Goal: Navigation & Orientation: Find specific page/section

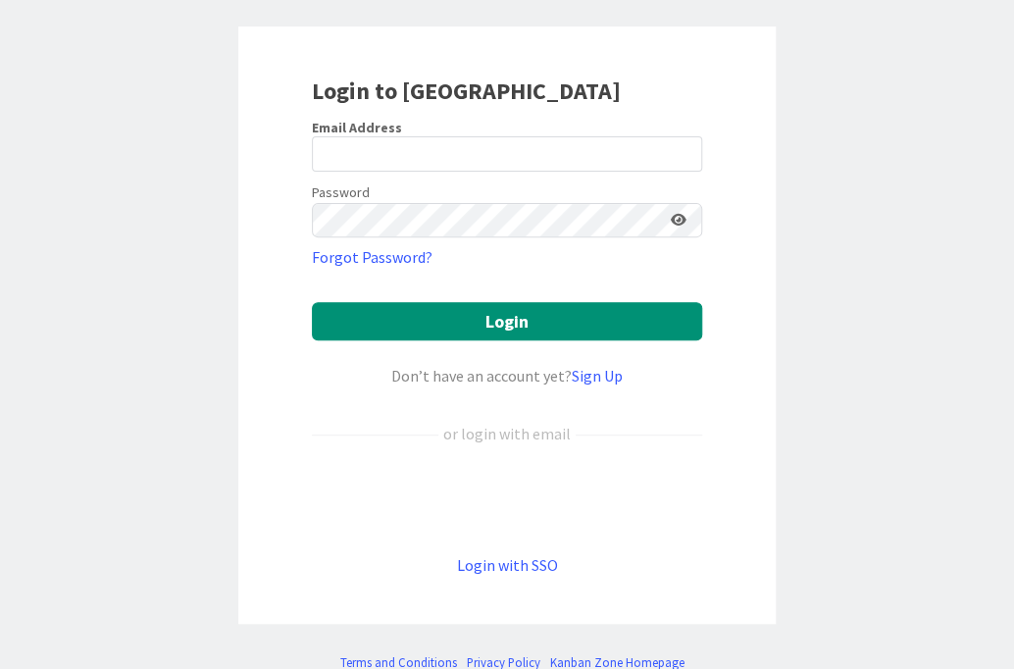
scroll to position [110, 0]
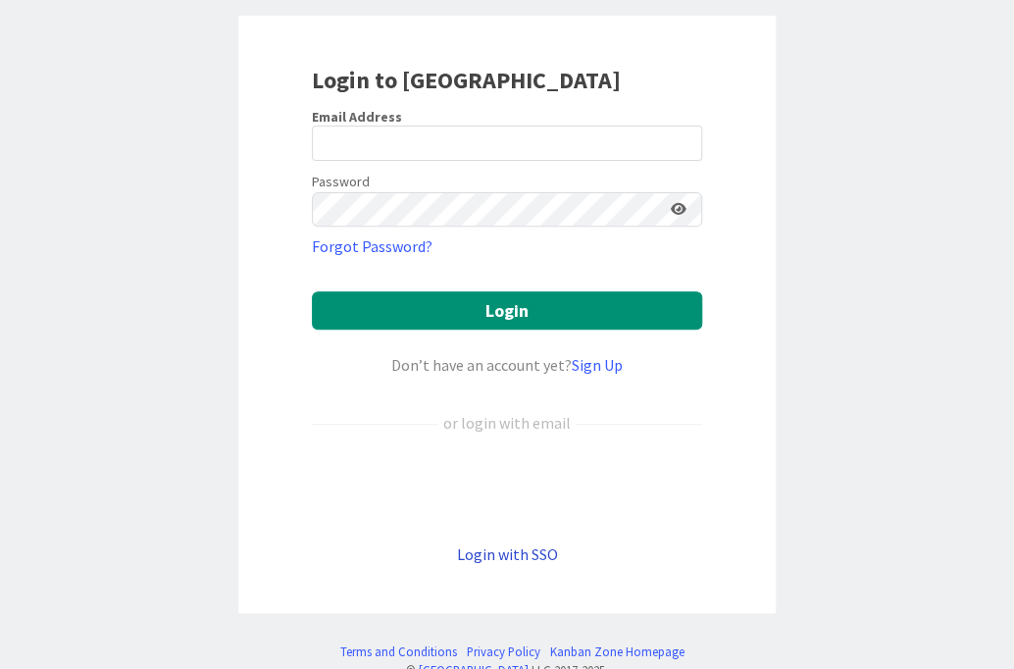
click at [518, 550] on link "Login with SSO" at bounding box center [507, 555] width 101 height 20
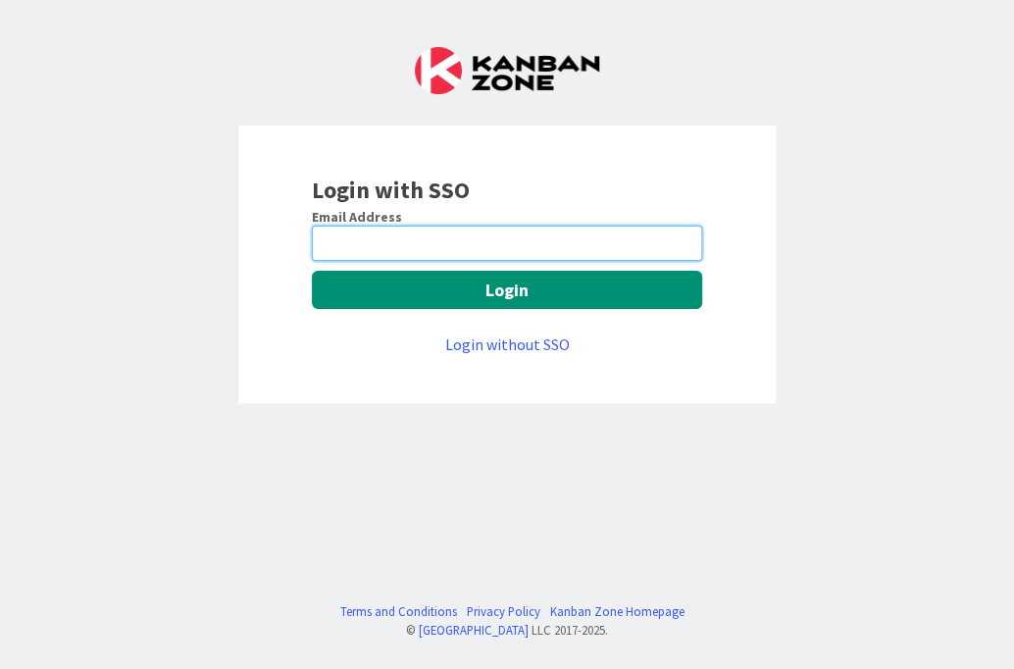
click at [356, 233] on input "email" at bounding box center [507, 243] width 390 height 35
click at [516, 348] on link "Login without SSO" at bounding box center [507, 345] width 125 height 20
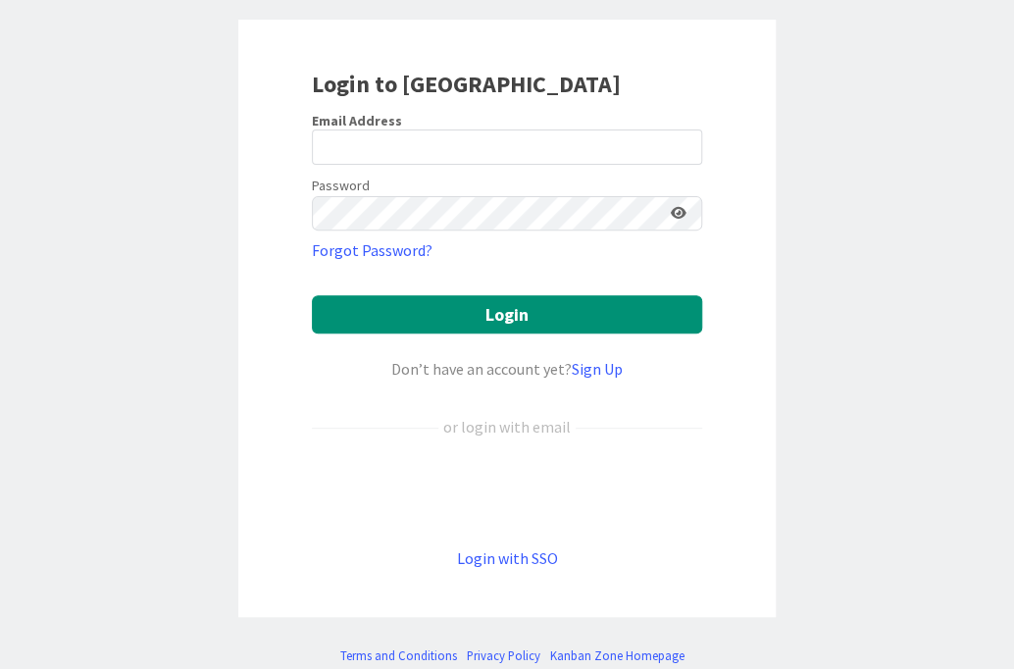
scroll to position [112, 0]
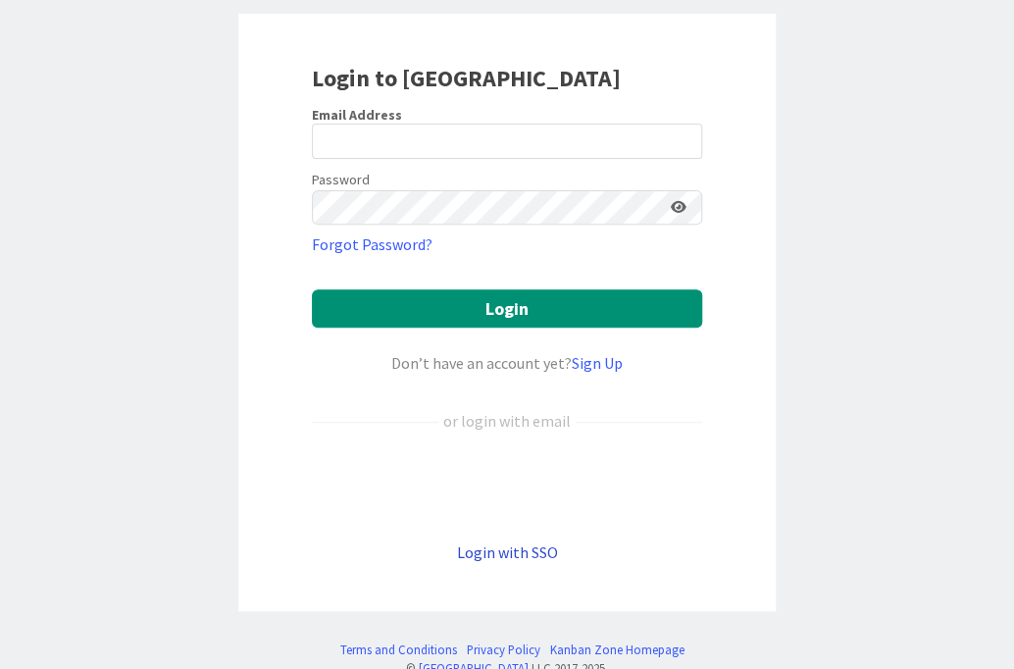
click at [507, 551] on link "Login with SSO" at bounding box center [507, 553] width 101 height 20
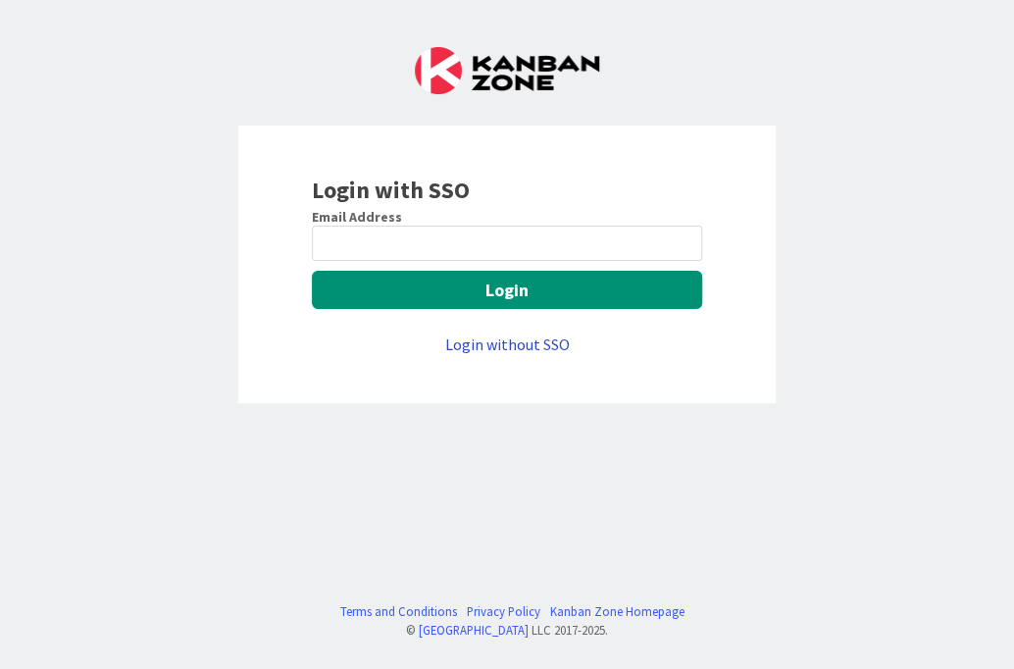
click at [513, 342] on link "Login without SSO" at bounding box center [507, 345] width 125 height 20
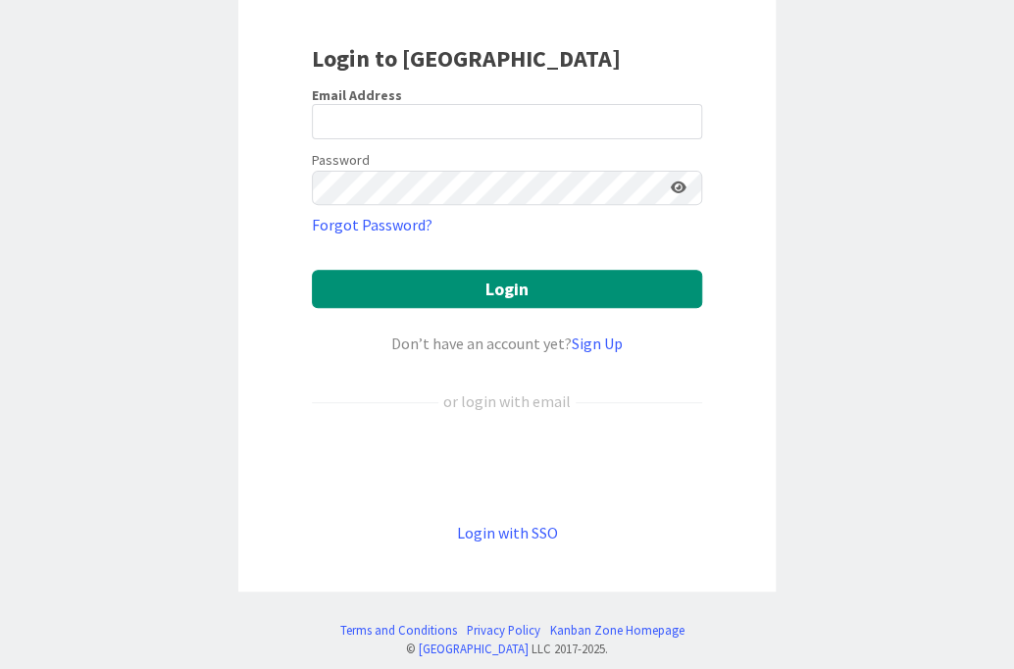
scroll to position [137, 0]
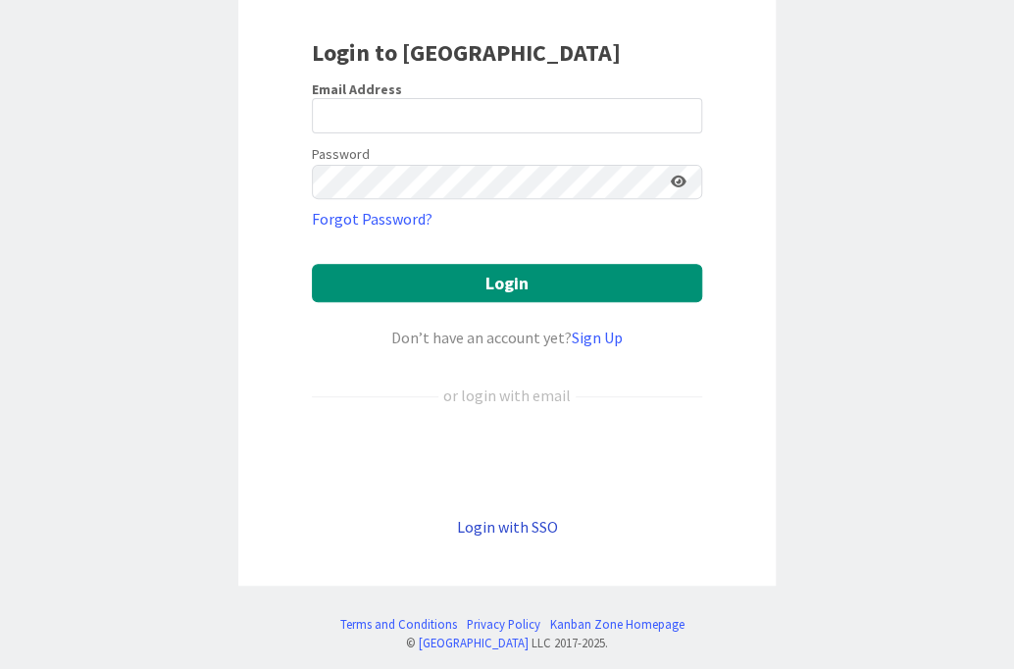
click at [531, 527] on link "Login with SSO" at bounding box center [507, 527] width 101 height 20
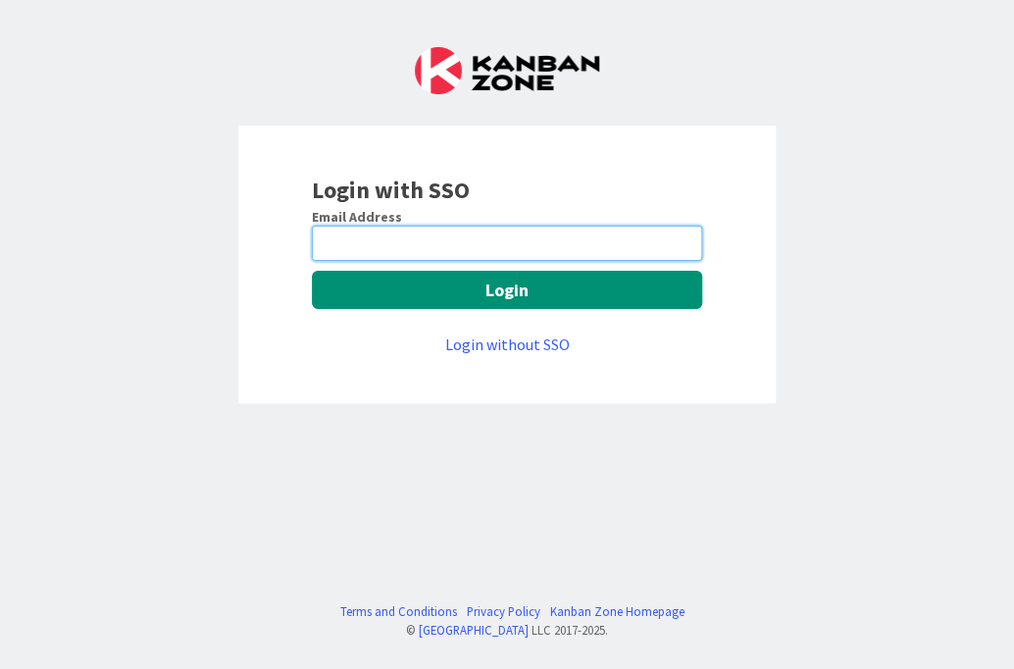
click at [389, 237] on input "email" at bounding box center [507, 243] width 390 height 35
type input "[PERSON_NAME][EMAIL_ADDRESS][PERSON_NAME][PERSON_NAME][DOMAIN_NAME]"
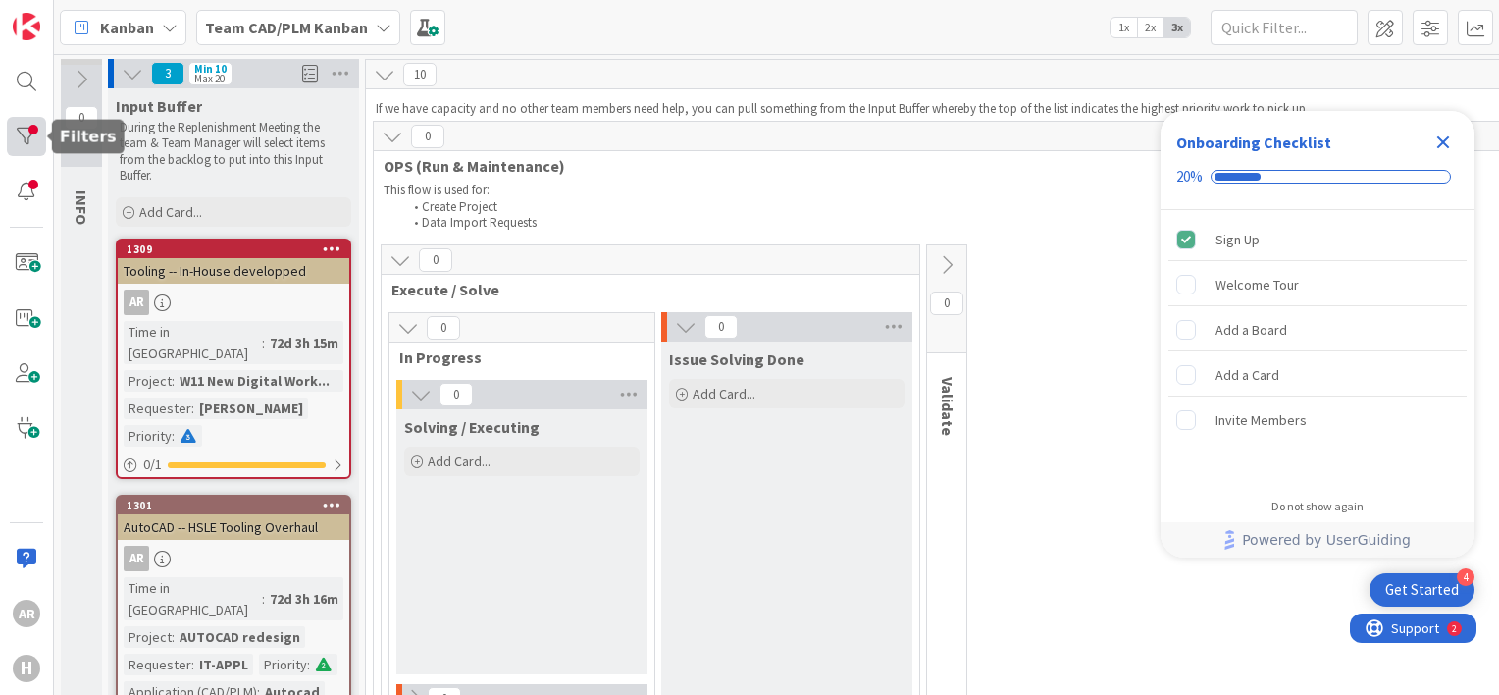
click at [23, 131] on div at bounding box center [26, 136] width 39 height 39
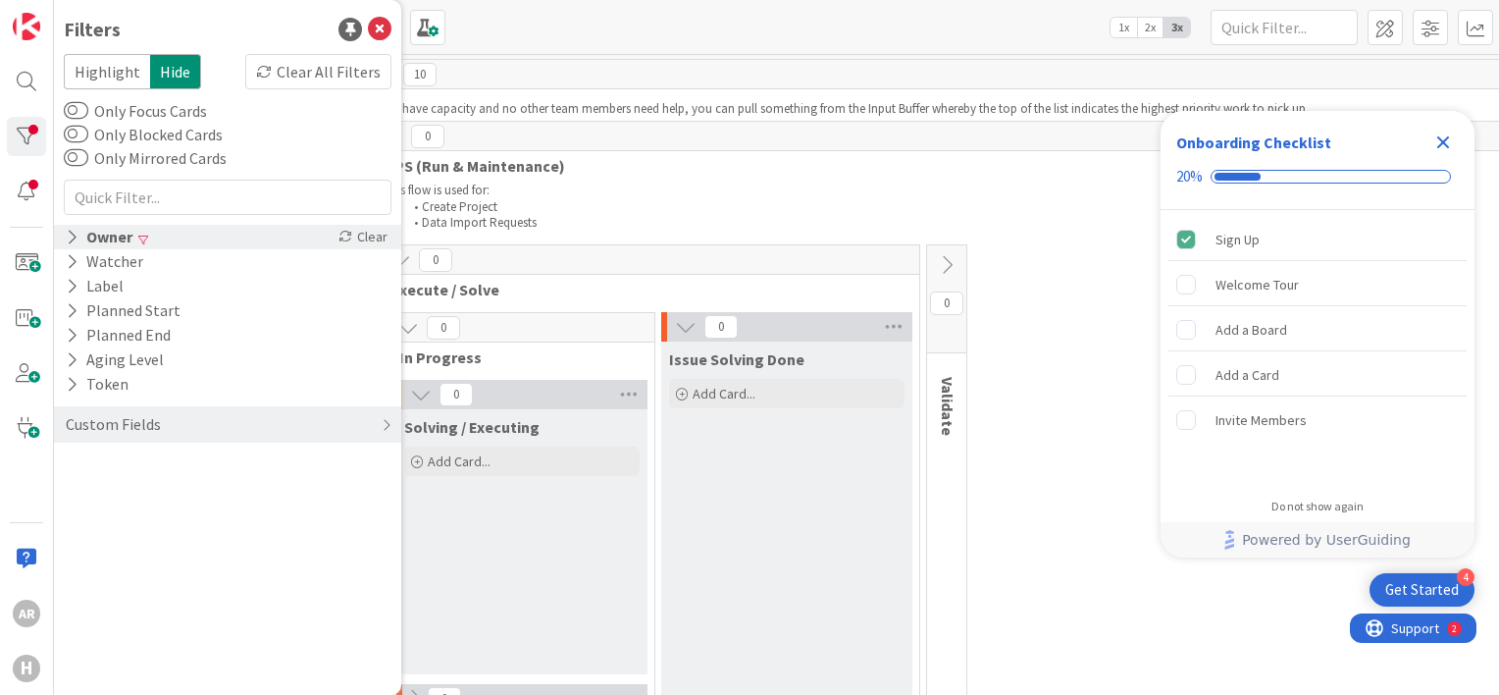
click at [113, 232] on div "Owner" at bounding box center [99, 237] width 71 height 25
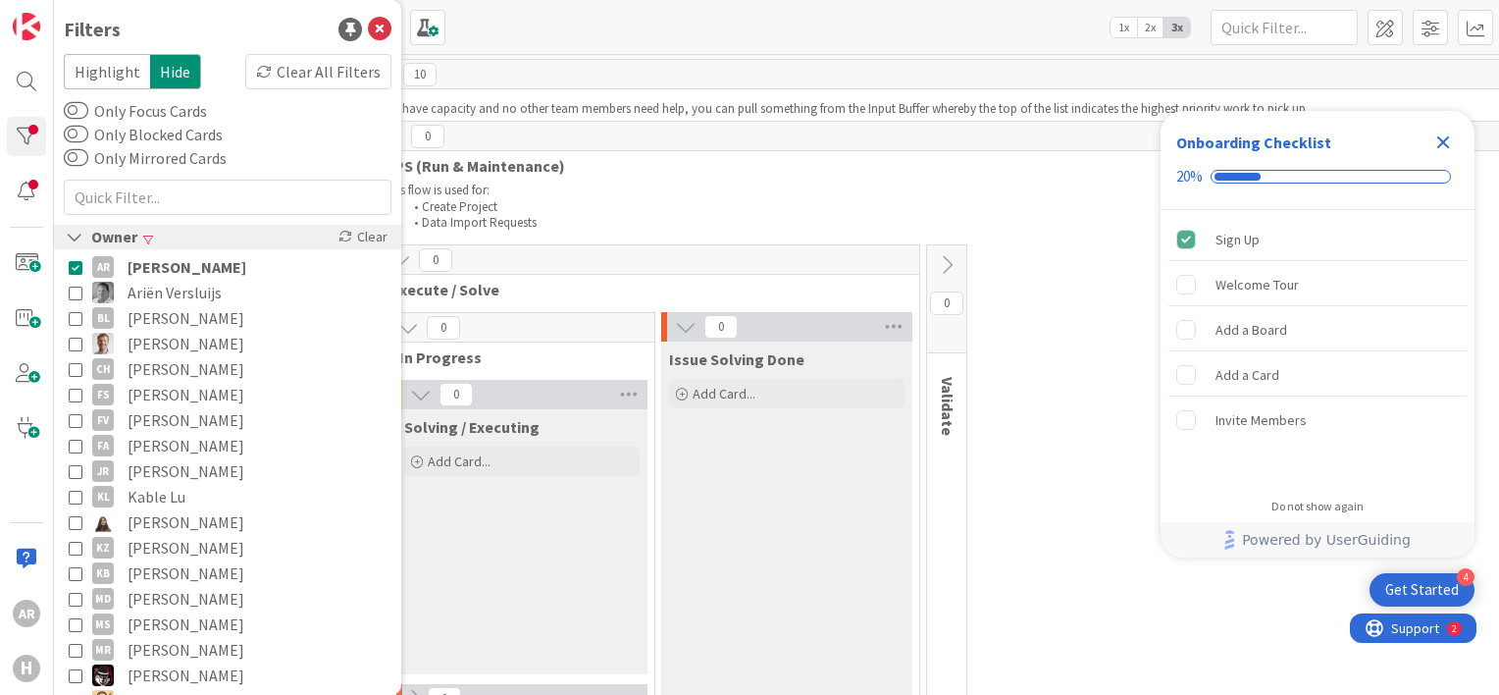
click at [113, 232] on div "Owner" at bounding box center [102, 237] width 76 height 25
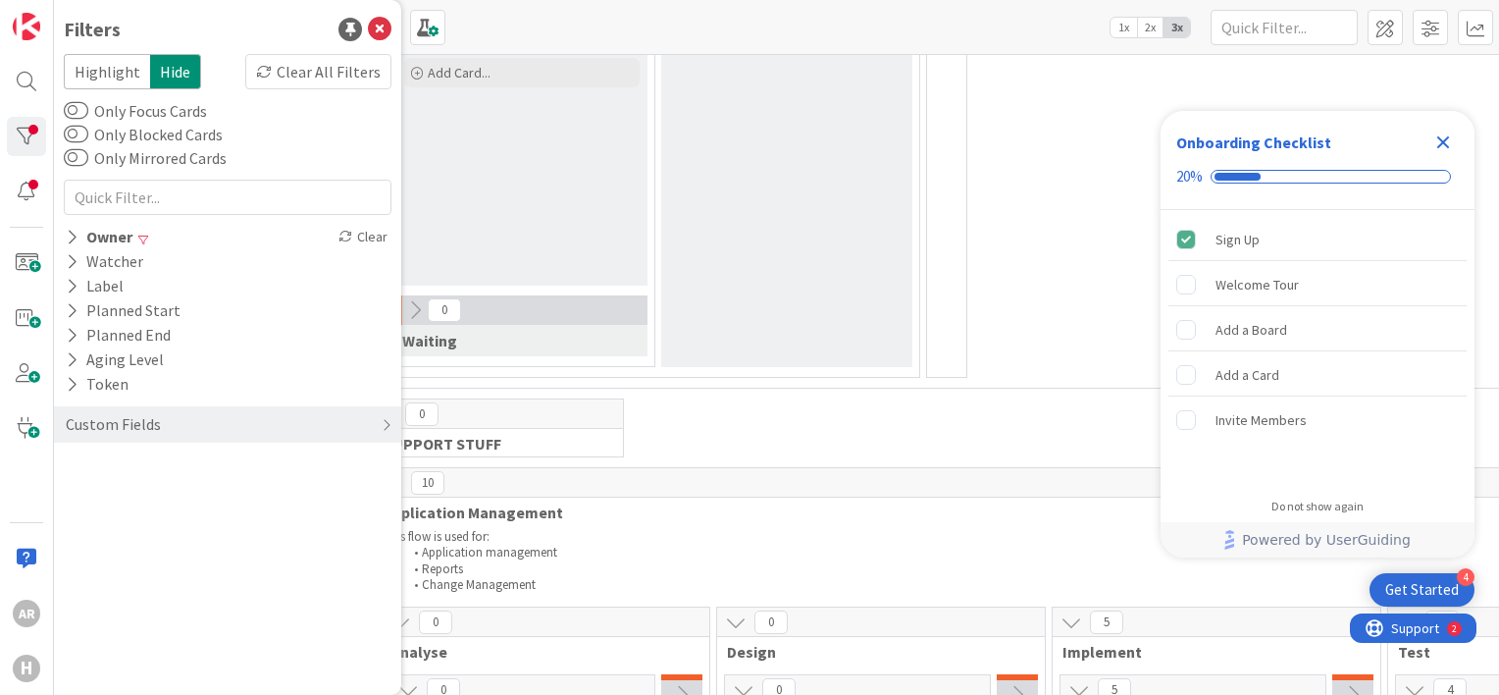
scroll to position [381, 0]
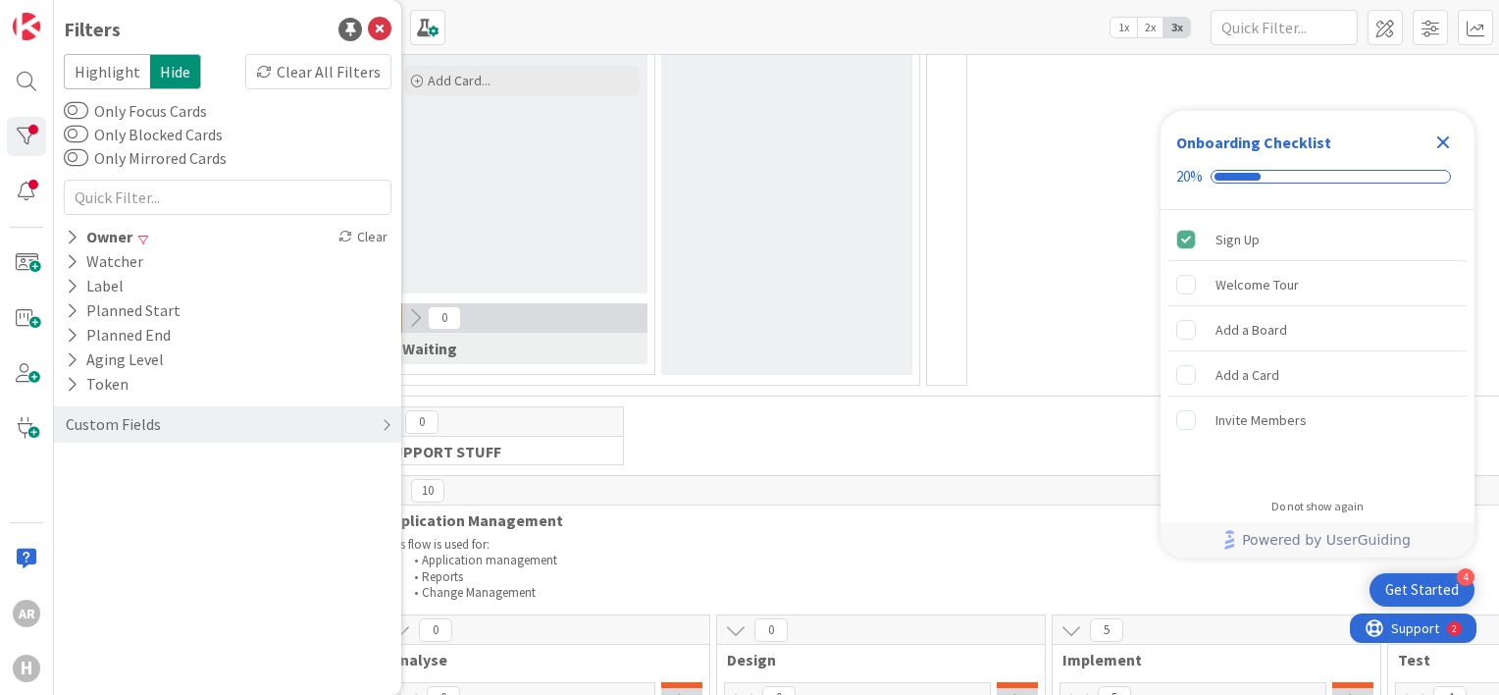
click at [1048, 238] on div "0 Execute / Solve 0 In Progress 0 Solving / Executing Add Card... 0 Waiting 0 I…" at bounding box center [1384, 130] width 2013 height 532
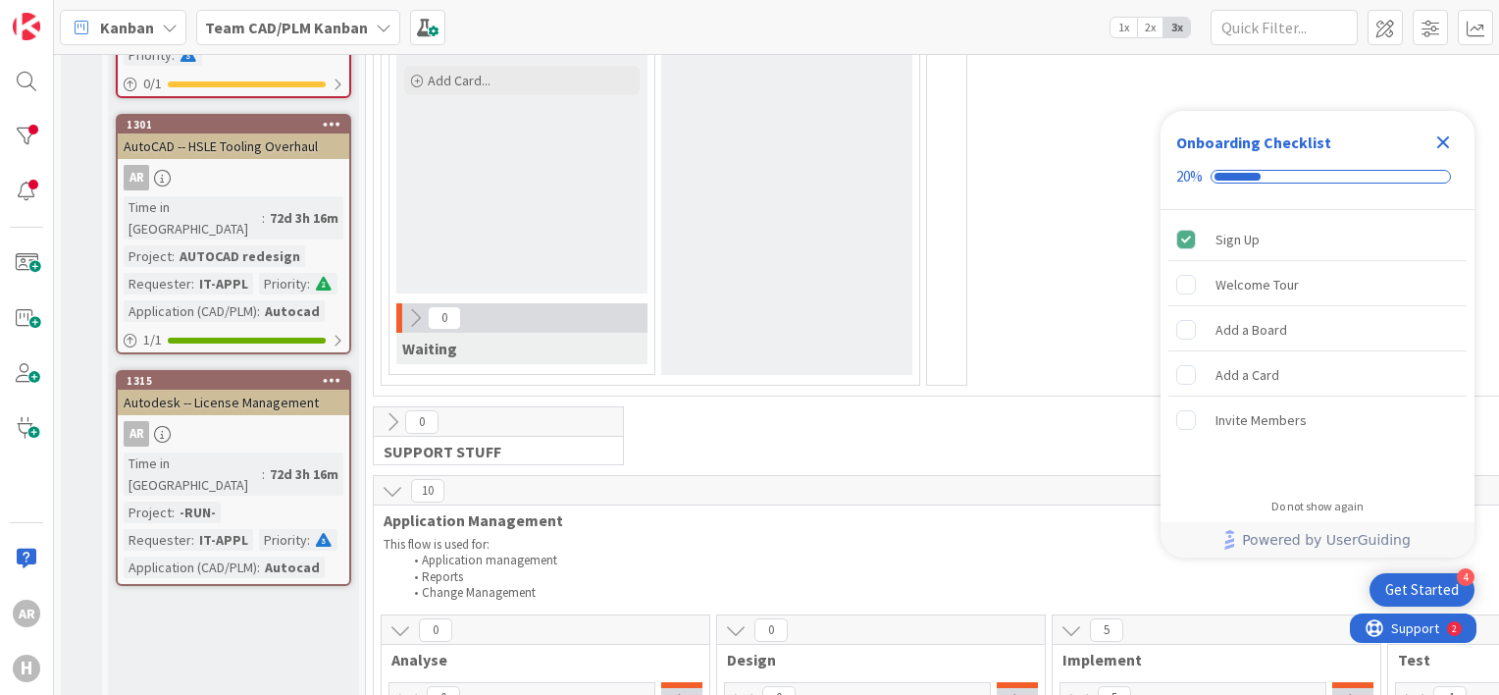
click at [1448, 140] on icon "Close Checklist" at bounding box center [1443, 142] width 24 height 24
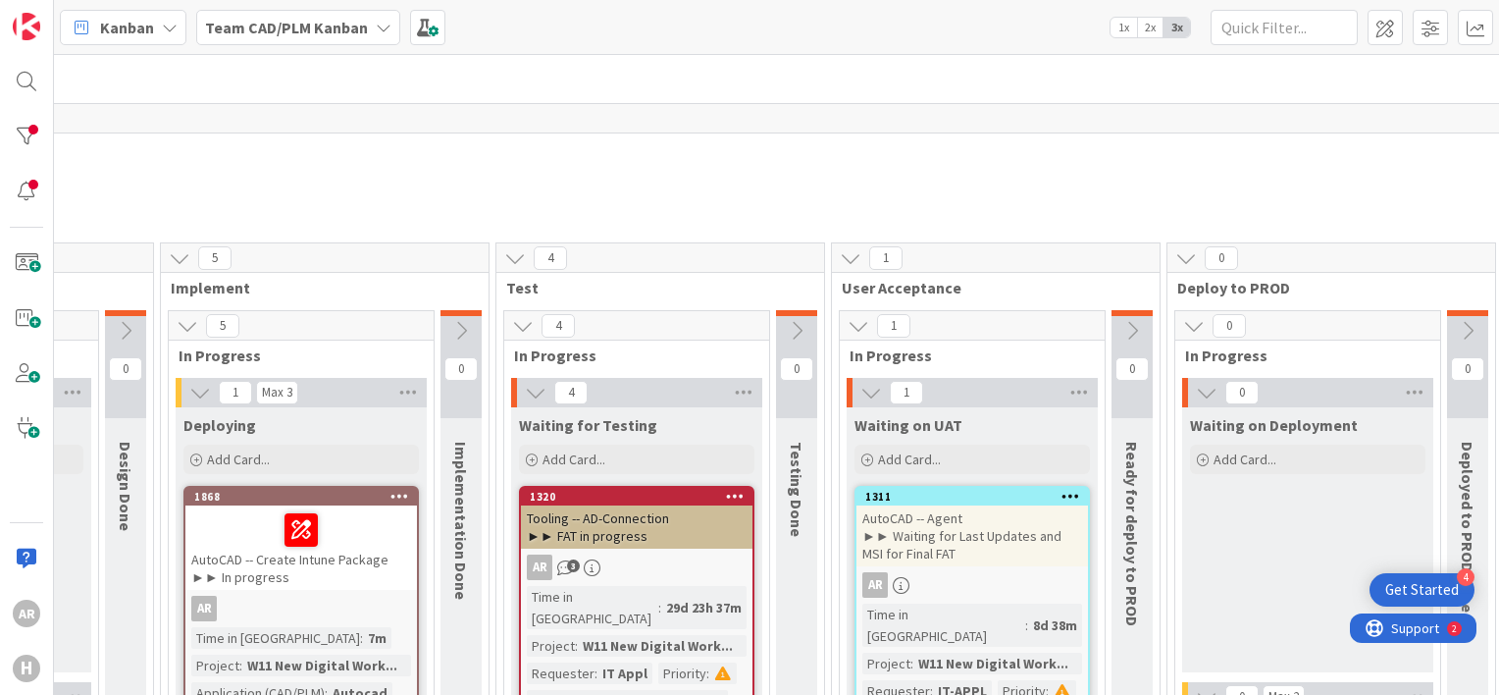
scroll to position [718, 892]
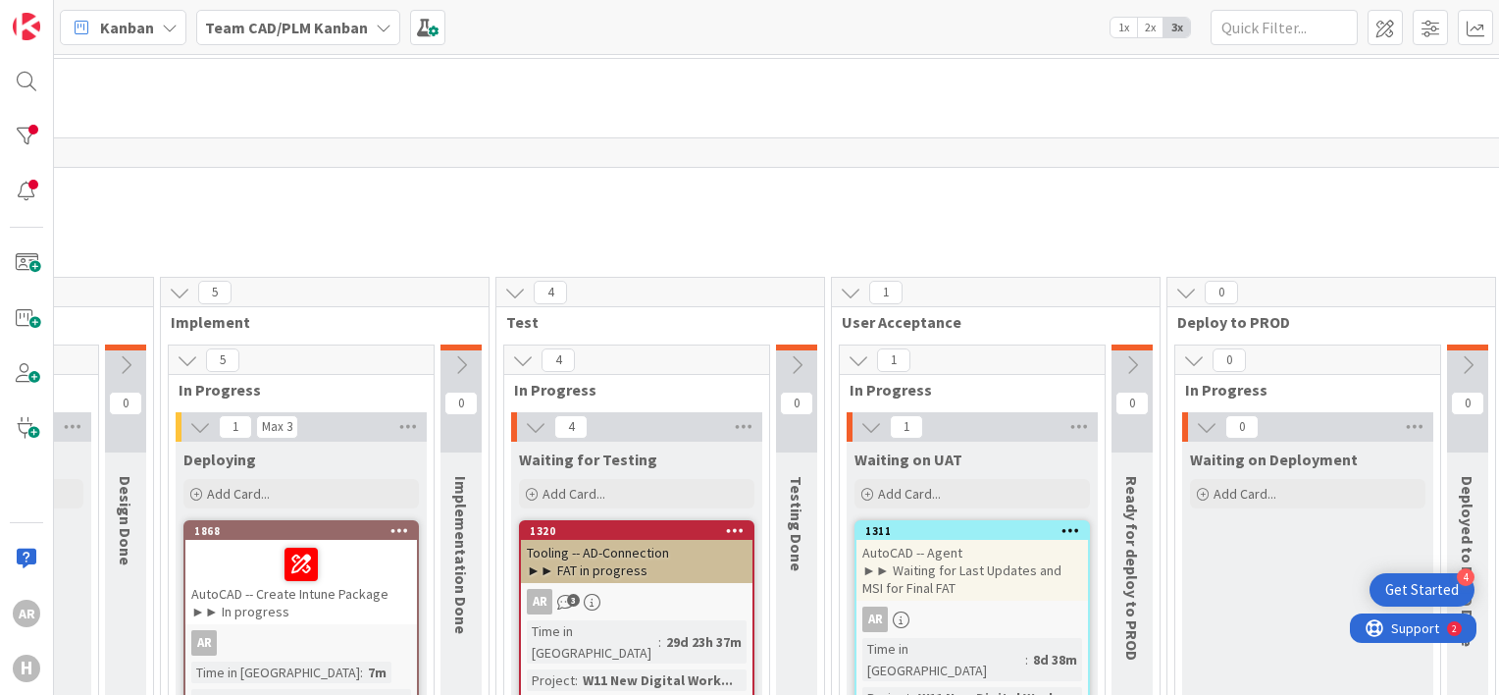
click at [518, 354] on icon at bounding box center [523, 360] width 22 height 22
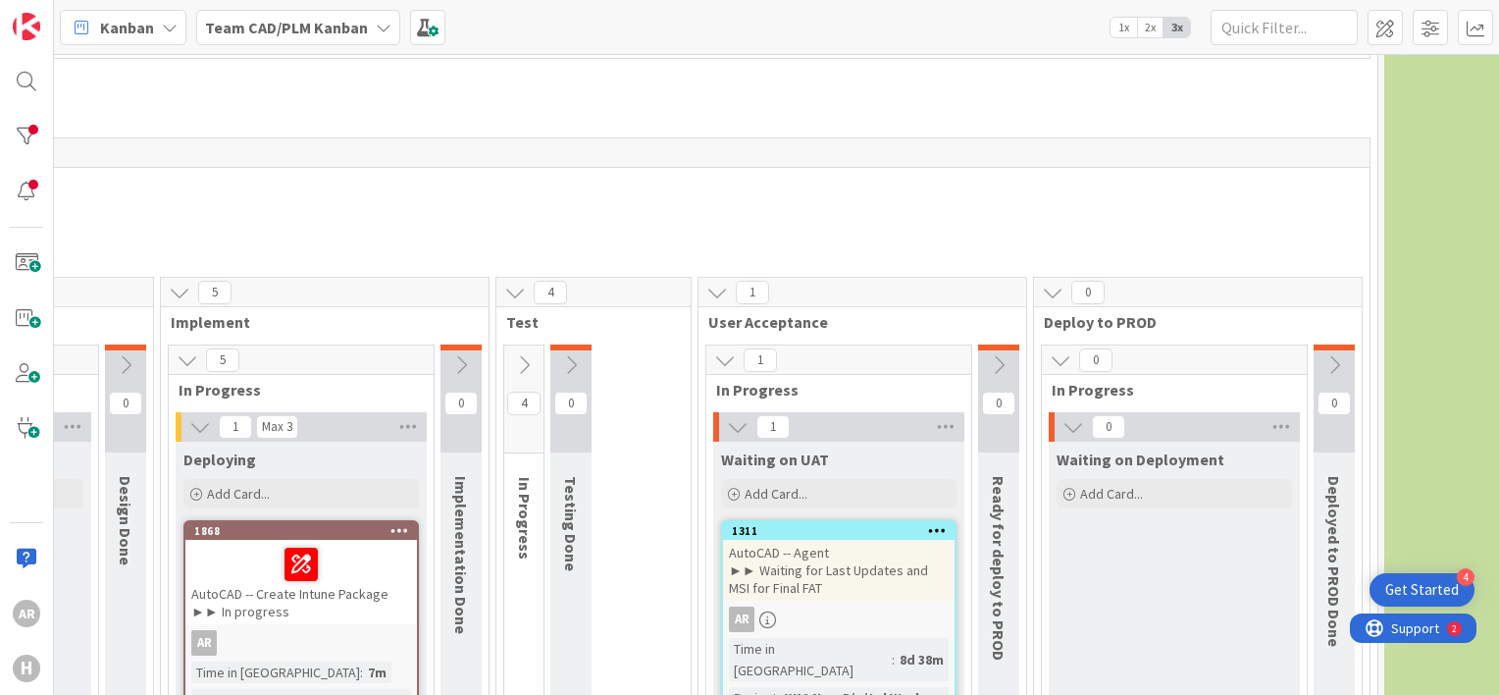
click at [518, 354] on icon at bounding box center [524, 365] width 22 height 22
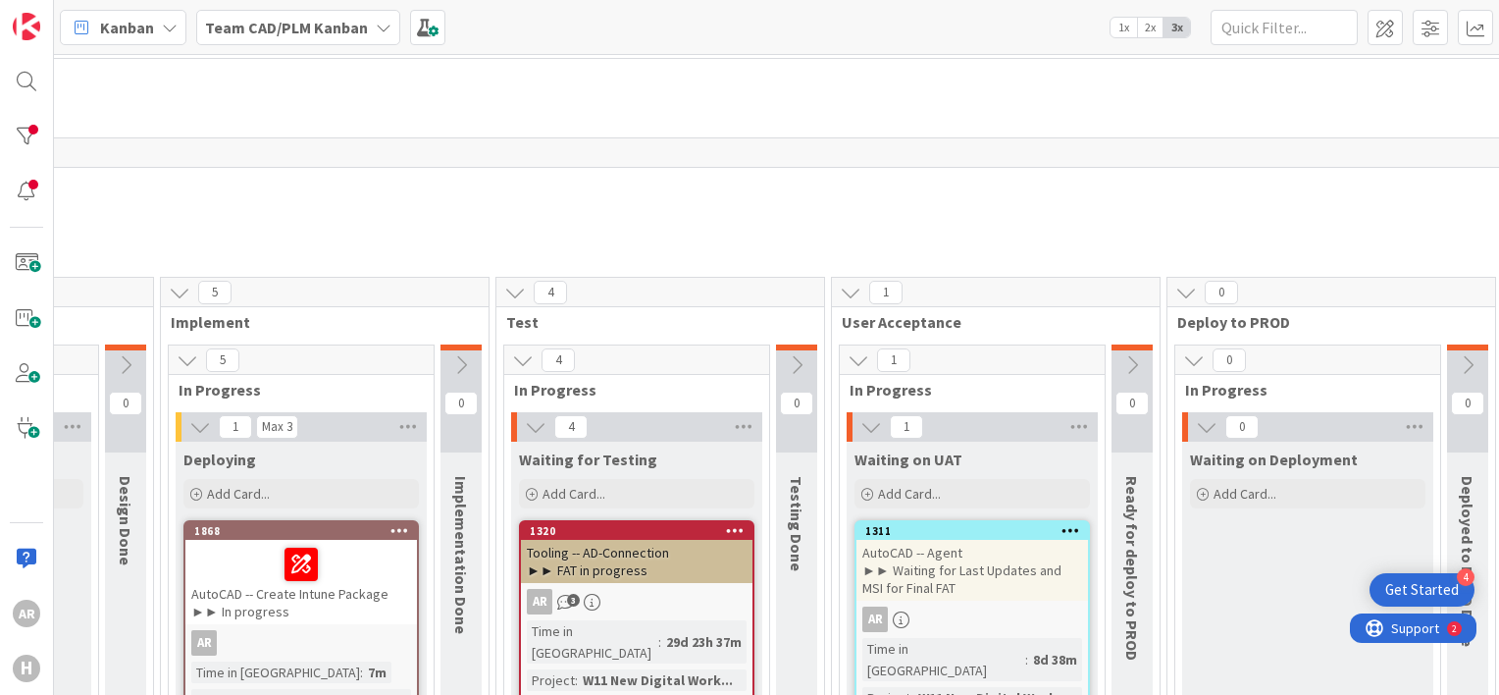
click at [1379, 294] on div "0" at bounding box center [1332, 292] width 328 height 29
drag, startPoint x: 1379, startPoint y: 294, endPoint x: 1377, endPoint y: 349, distance: 55.0
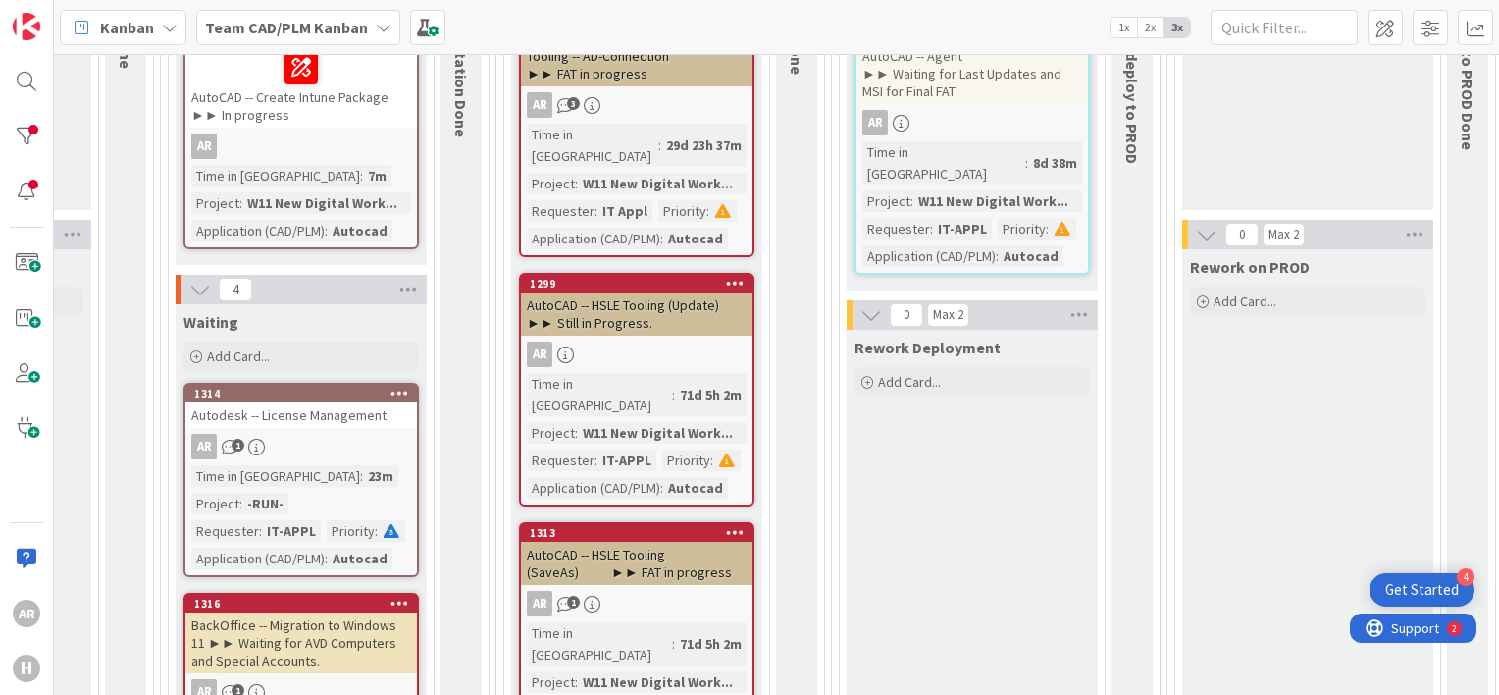
scroll to position [1098, 892]
